Goal: Task Accomplishment & Management: Complete application form

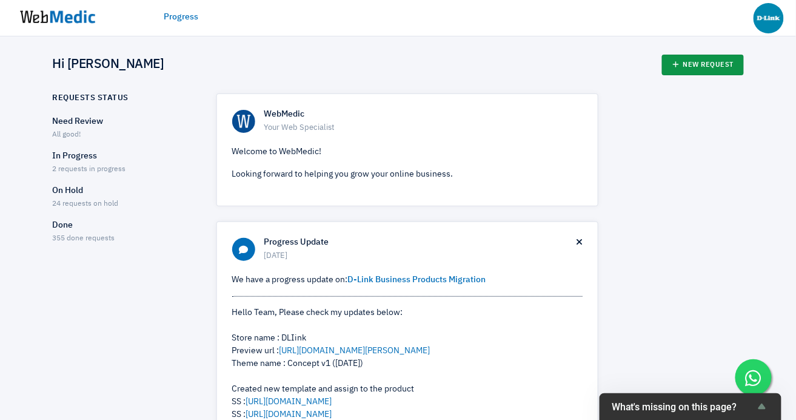
click at [693, 66] on link "New Request" at bounding box center [703, 65] width 82 height 21
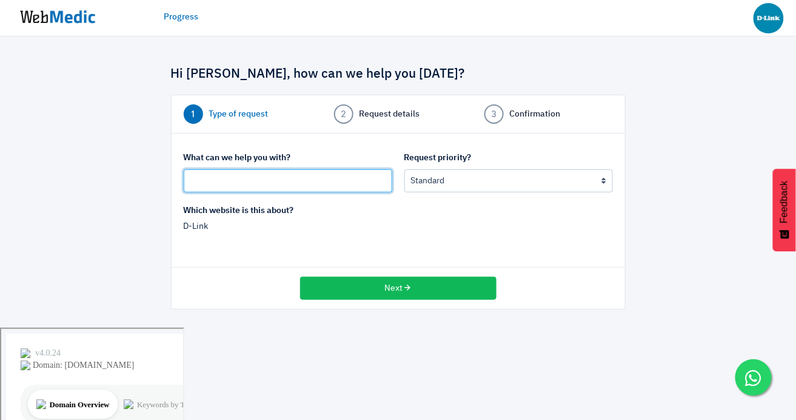
click at [284, 183] on input "text" at bounding box center [288, 180] width 209 height 23
paste input "https://www.dlink.com.sg/product/5-port-gigabit-smart-managed-poe-switch-and-po…"
type input "https://www.dlink.com.sg/product/5-port-gigabit-smart-managed-poe-switch-and-po…"
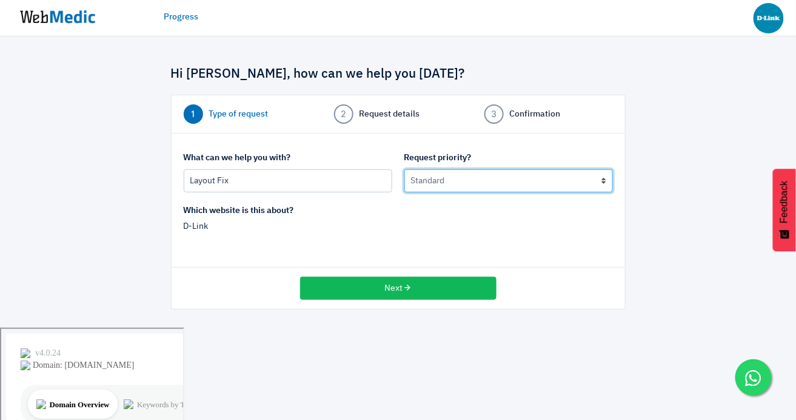
click at [431, 170] on select "Urgent: this is a mission critical issue High: this needs to be prioritized bef…" at bounding box center [509, 180] width 209 height 23
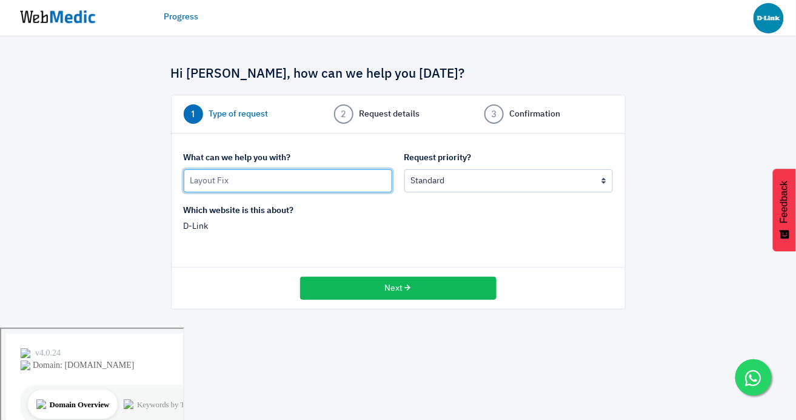
click at [190, 178] on input "Layout Fix" at bounding box center [288, 180] width 209 height 23
type input "website Layout Fix"
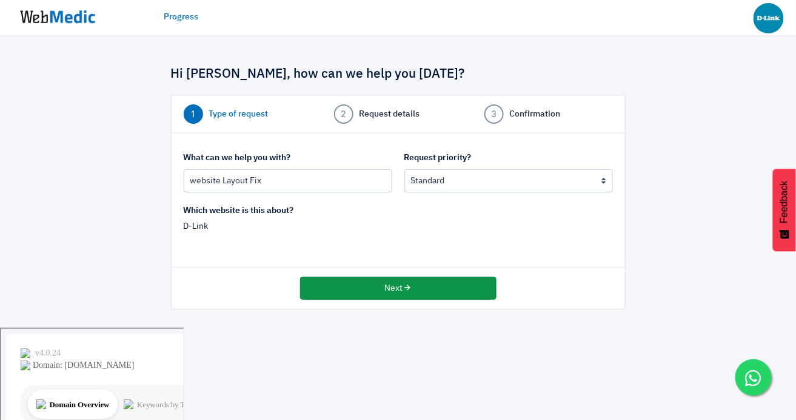
click at [380, 276] on div "Next" at bounding box center [399, 287] width 454 height 41
click at [378, 285] on button "Next" at bounding box center [398, 288] width 197 height 23
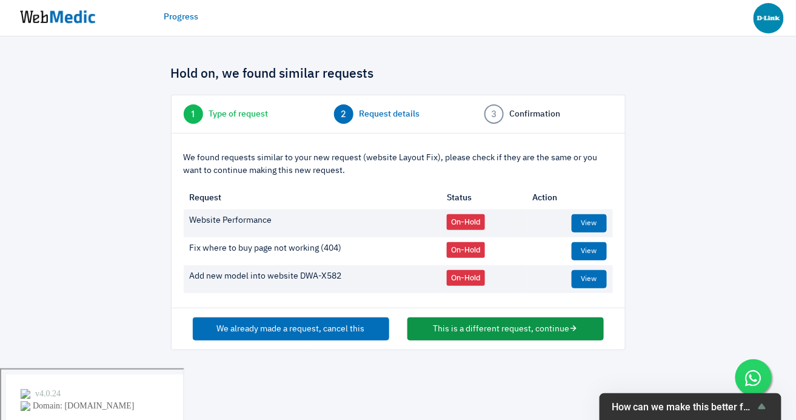
click at [489, 330] on button "This is a different request, continue" at bounding box center [506, 328] width 197 height 23
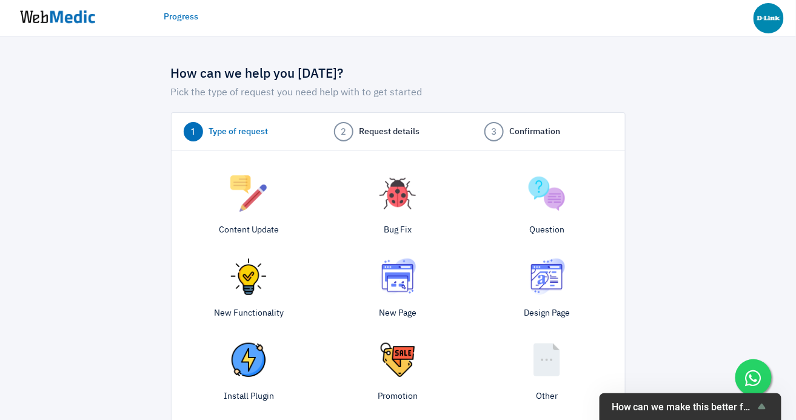
click at [415, 207] on img at bounding box center [398, 193] width 36 height 36
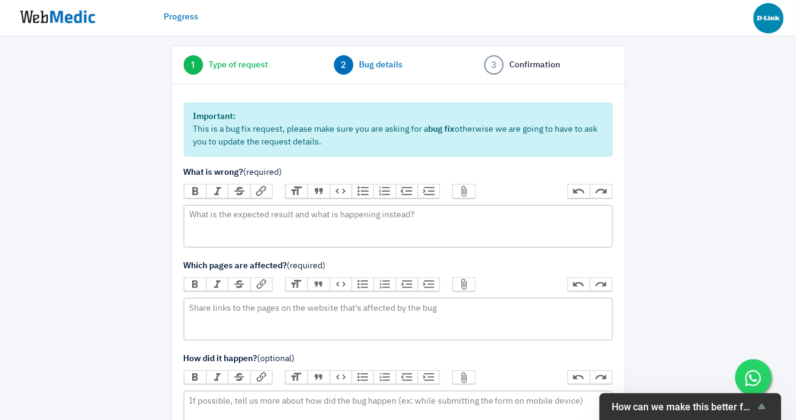
scroll to position [68, 0]
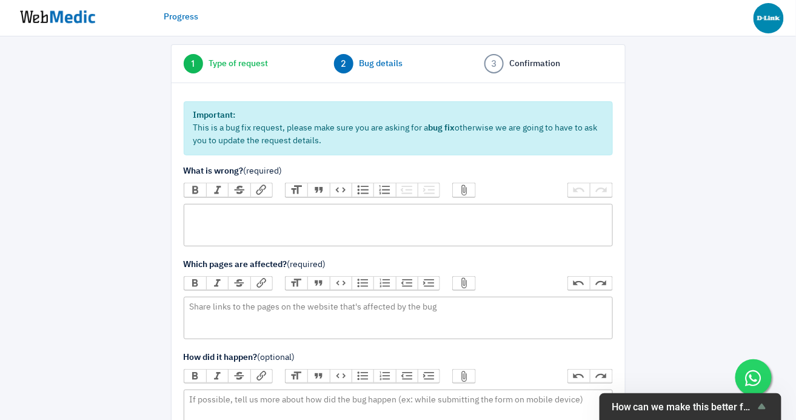
click at [332, 218] on trix-editor at bounding box center [398, 225] width 429 height 42
paste trix-editor "[URL][DOMAIN_NAME][PERSON_NAME][PERSON_NAME]"
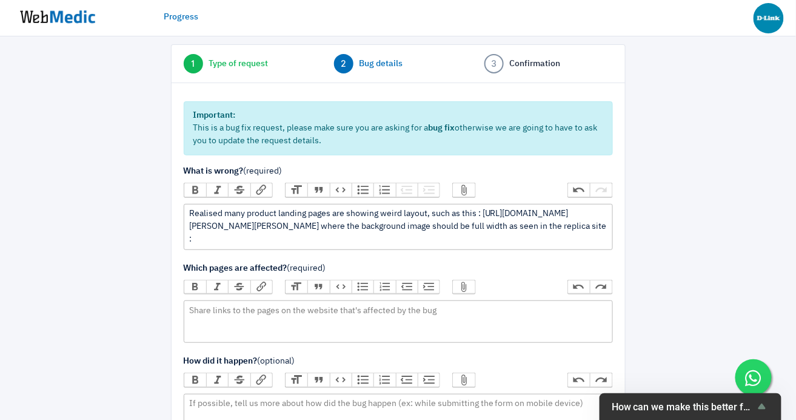
paste trix-editor "<div>Realised many product landing pages are showing weird layout, such as this…"
click at [412, 239] on div "Realised many product landing pages are showing weird layout, such as this : ht…" at bounding box center [398, 226] width 418 height 38
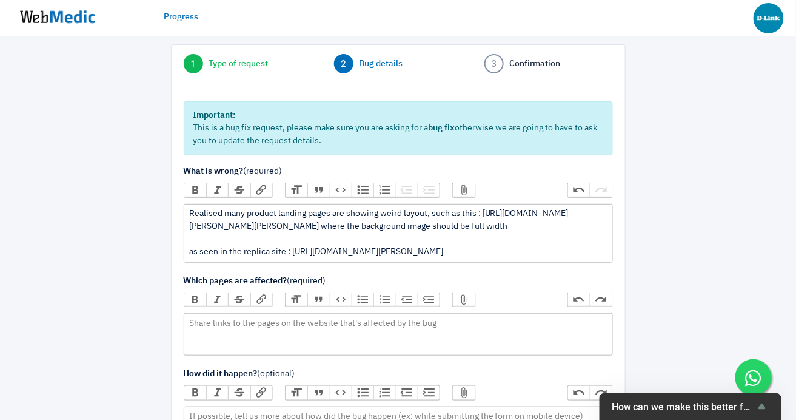
click at [428, 258] on div "Realised many product landing pages are showing weird layout, such as this : ht…" at bounding box center [398, 232] width 418 height 51
click at [285, 258] on div "Realised many product landing pages are showing weird layout, such as this : ht…" at bounding box center [398, 232] width 418 height 51
type trix-editor "<div>Realised many product landing pages are showing weird layout, such as this…"
click at [311, 355] on trix-editor at bounding box center [398, 334] width 429 height 42
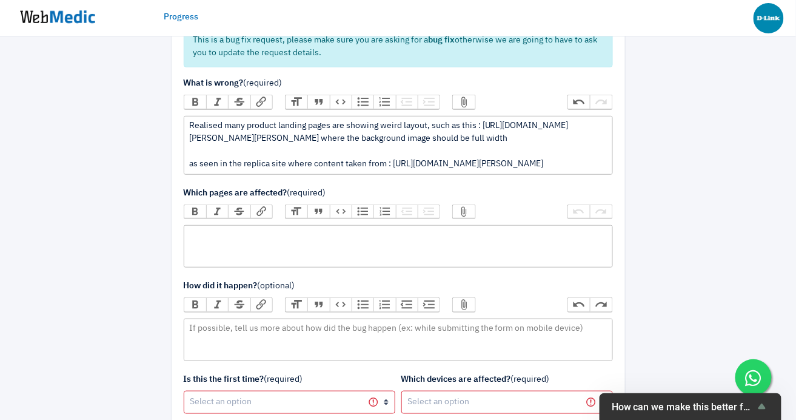
scroll to position [158, 0]
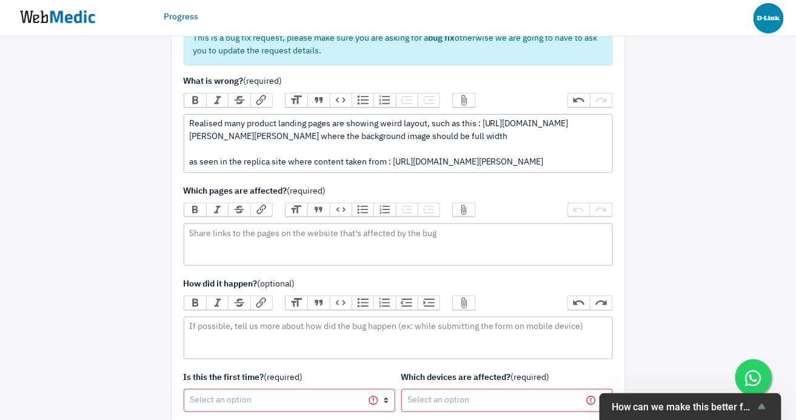
click at [460, 217] on button "Attach Files" at bounding box center [464, 209] width 22 height 13
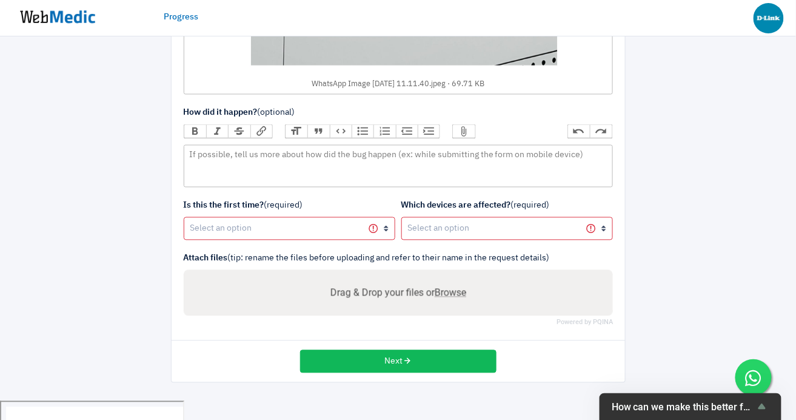
scroll to position [536, 0]
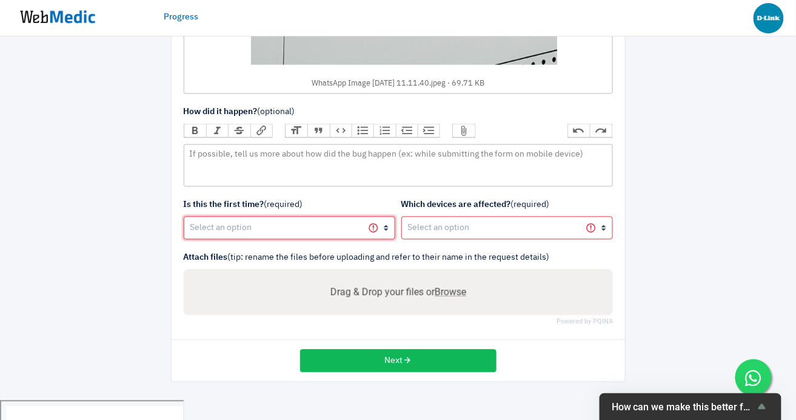
click at [352, 240] on select "Yes, first time No, happened before" at bounding box center [290, 228] width 212 height 23
select select "1"
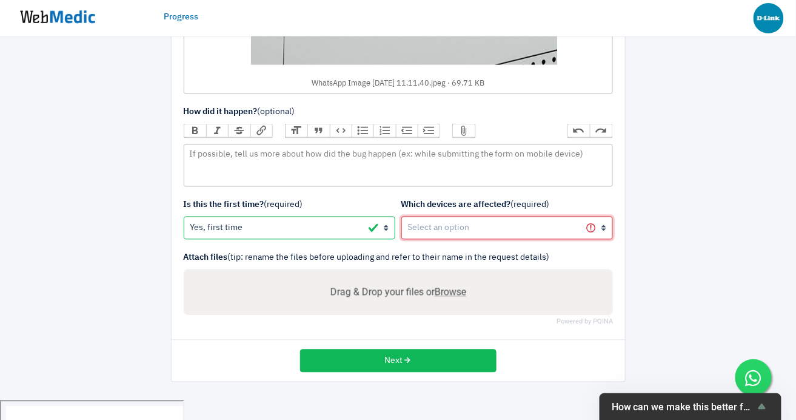
click at [481, 240] on select "All devices / not sure Mobile (iOS) Mobile (Android) Tablet (iOS) Tablet (Andro…" at bounding box center [507, 228] width 212 height 23
select select "1"
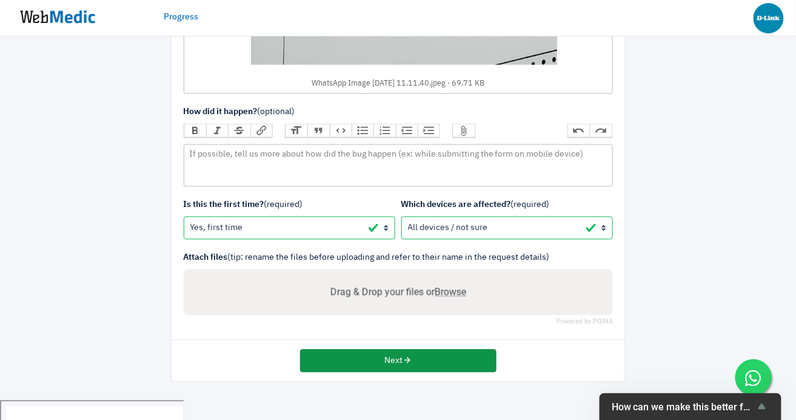
click at [397, 372] on button "Next" at bounding box center [398, 360] width 197 height 23
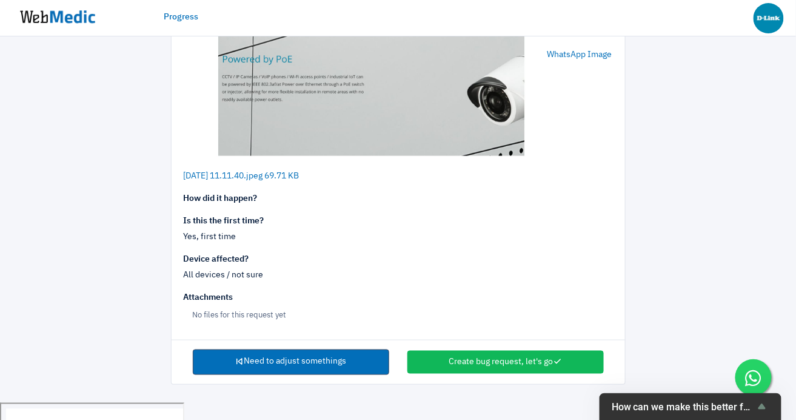
scroll to position [329, 0]
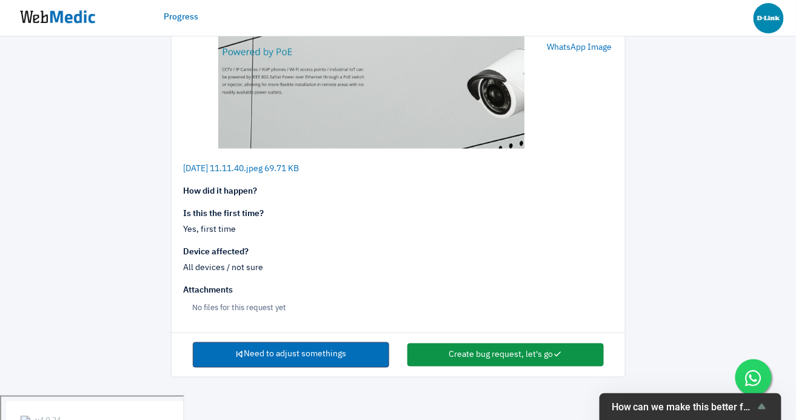
click at [482, 366] on button "Create bug request, let's go" at bounding box center [506, 354] width 197 height 23
